Goal: Check status: Check status

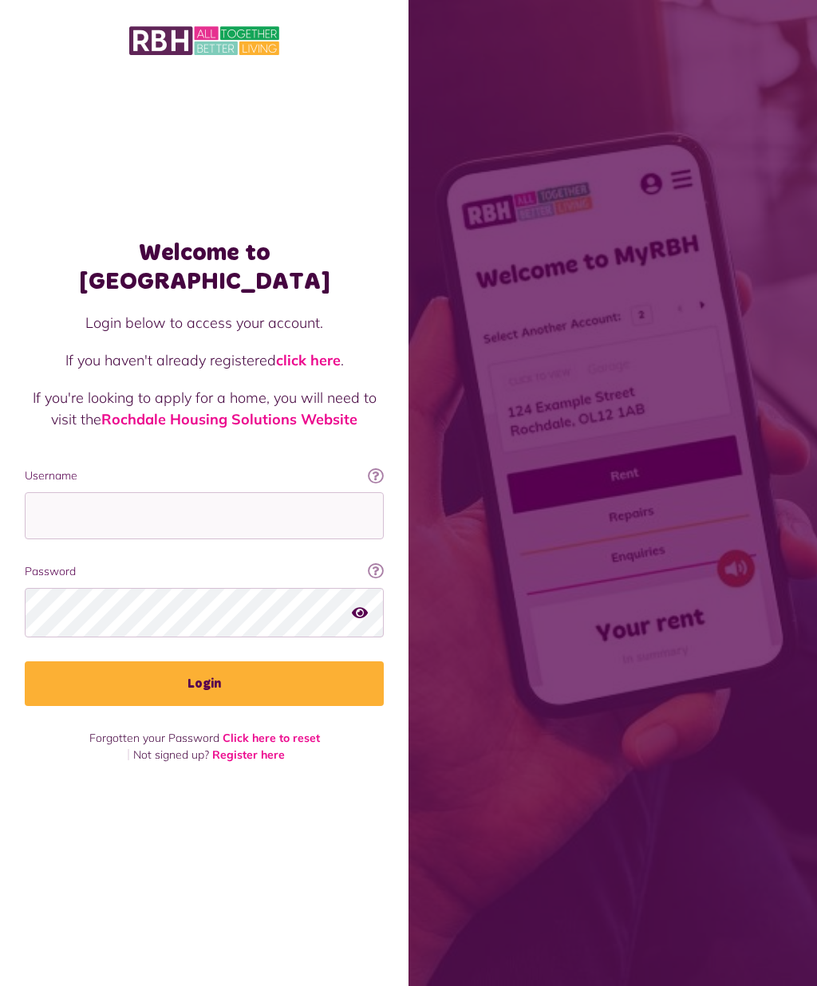
scroll to position [69, 0]
type input "**********"
click at [204, 661] on button "Login" at bounding box center [204, 683] width 359 height 45
click at [297, 661] on button "Login" at bounding box center [204, 683] width 359 height 45
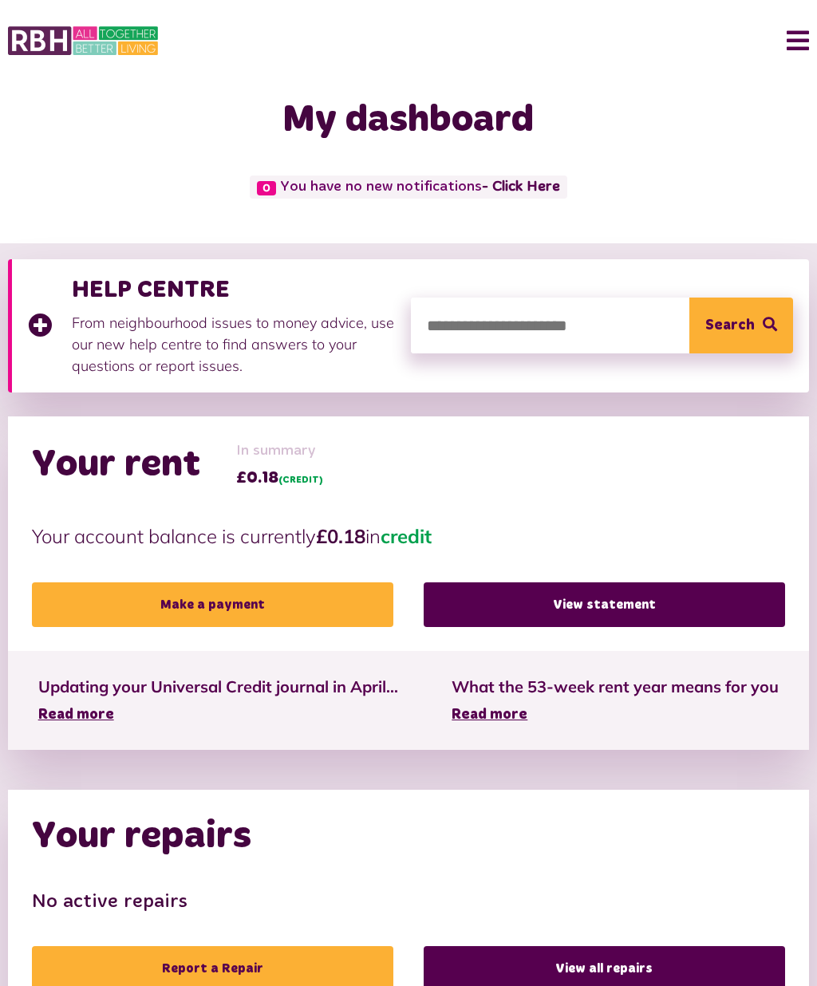
click at [503, 606] on link "View statement" at bounding box center [604, 604] width 361 height 45
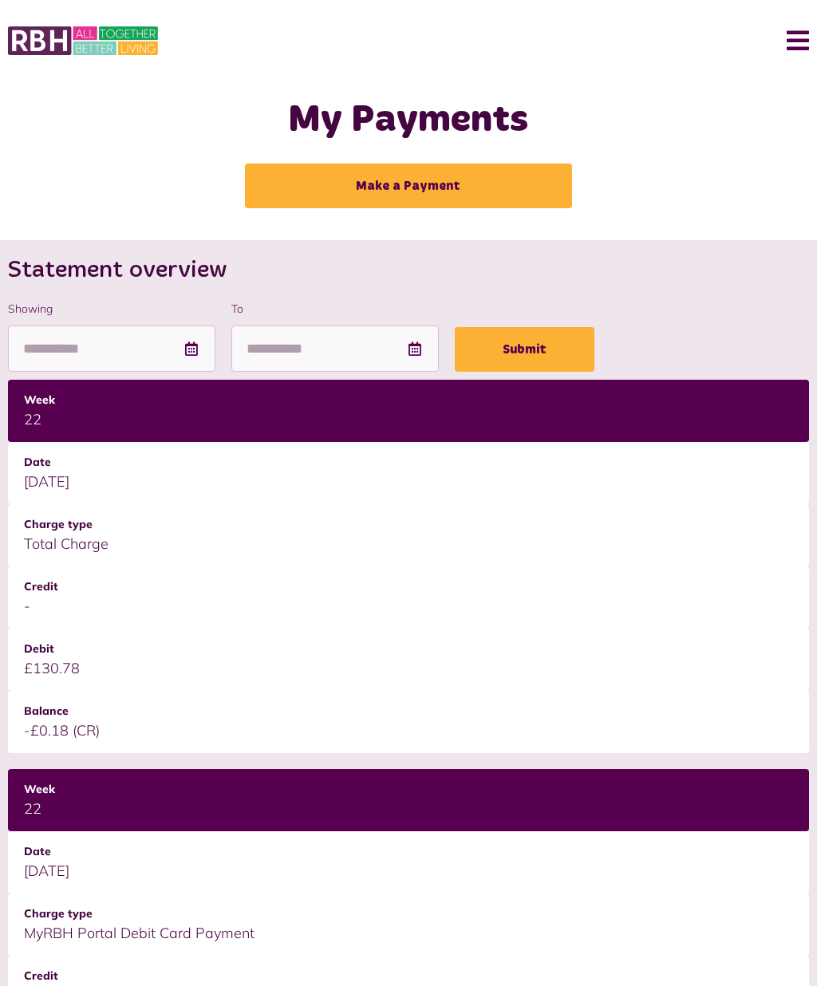
click at [791, 34] on button "Menu" at bounding box center [792, 40] width 34 height 49
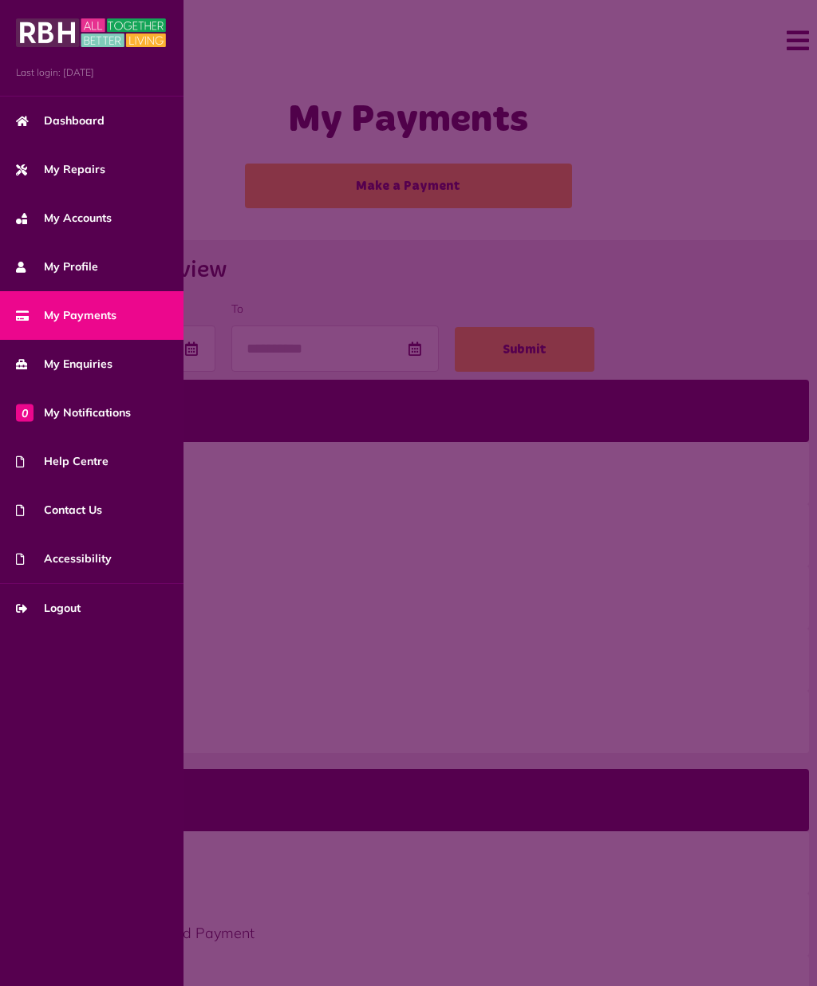
click at [86, 599] on link "Logout" at bounding box center [91, 608] width 183 height 49
